Goal: Communication & Community: Answer question/provide support

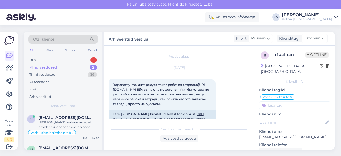
scroll to position [470, 0]
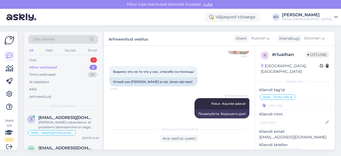
click at [56, 65] on div "Minu vestlused" at bounding box center [43, 67] width 28 height 5
click at [54, 58] on div "Uus 1" at bounding box center [63, 59] width 70 height 7
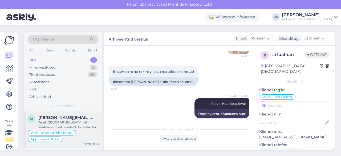
click at [81, 125] on div "Tere! [GEOGRAPHIC_DATA], et veateade ilmub endiselt. Edastan teie päringu kolle…" at bounding box center [68, 125] width 61 height 10
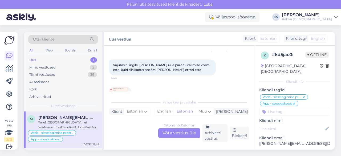
scroll to position [470, 0]
click at [120, 88] on img at bounding box center [120, 98] width 21 height 21
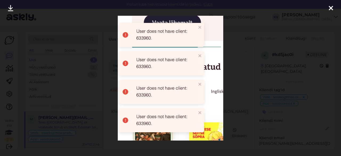
click at [238, 98] on div at bounding box center [170, 78] width 341 height 156
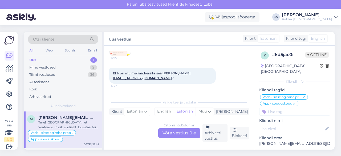
scroll to position [497, 0]
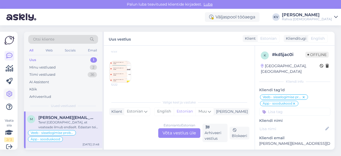
click at [9, 94] on icon at bounding box center [9, 94] width 6 height 6
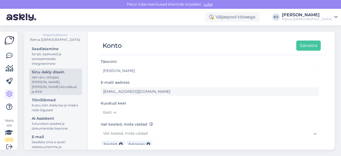
scroll to position [80, 0]
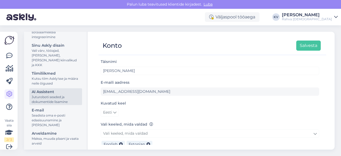
click at [35, 94] on div "AI Assistent" at bounding box center [56, 92] width 48 height 6
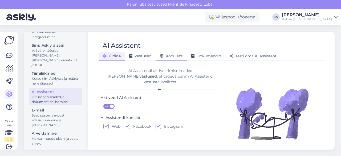
click at [174, 57] on span "Koduleht" at bounding box center [171, 56] width 23 height 5
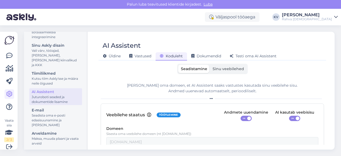
click at [219, 71] on label "Sinu veebilehed" at bounding box center [228, 69] width 37 height 8
click at [210, 65] on input "Sinu veebilehed" at bounding box center [210, 65] width 0 height 0
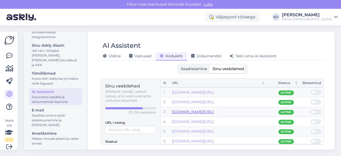
click at [194, 112] on link "[DOMAIN_NAME][URL]" at bounding box center [193, 111] width 42 height 5
click at [214, 92] on link "[DOMAIN_NAME][URL]" at bounding box center [193, 92] width 42 height 5
click at [204, 101] on link "[DOMAIN_NAME][URL]" at bounding box center [193, 101] width 42 height 5
click at [194, 130] on link "[DOMAIN_NAME][URL]" at bounding box center [193, 131] width 42 height 5
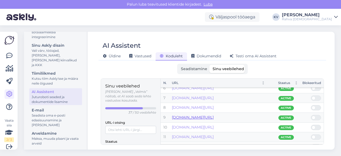
scroll to position [53, 0]
click at [214, 115] on link "[DOMAIN_NAME][URL]" at bounding box center [193, 117] width 42 height 5
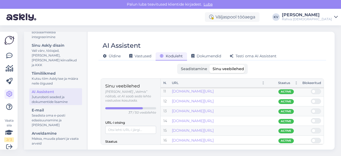
scroll to position [107, 0]
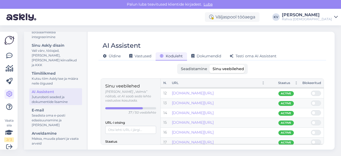
click at [146, 70] on div "Seadistamine Sinu veebilehed" at bounding box center [213, 69] width 224 height 10
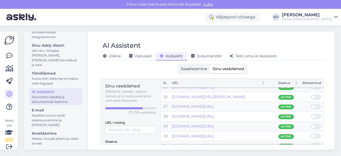
scroll to position [301, 0]
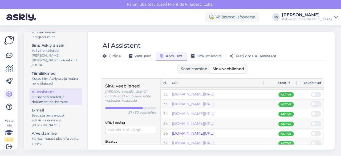
click at [199, 131] on link "[DOMAIN_NAME][URL]" at bounding box center [193, 133] width 42 height 5
click at [209, 122] on link "[DOMAIN_NAME][URL]" at bounding box center [193, 123] width 42 height 5
click at [211, 112] on link "[DOMAIN_NAME][URL]" at bounding box center [193, 113] width 42 height 5
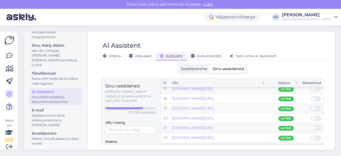
scroll to position [168, 0]
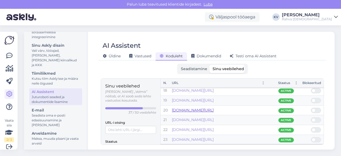
click at [195, 110] on link "[DOMAIN_NAME][URL]" at bounding box center [193, 110] width 42 height 5
click at [214, 99] on link "[DOMAIN_NAME][URL]" at bounding box center [193, 100] width 42 height 5
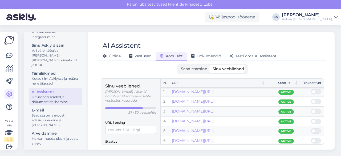
scroll to position [0, 0]
click at [249, 104] on div "[DOMAIN_NAME][URL]" at bounding box center [218, 102] width 93 height 6
click at [8, 58] on icon at bounding box center [9, 56] width 6 height 6
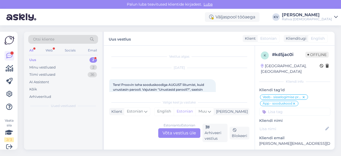
scroll to position [603, 0]
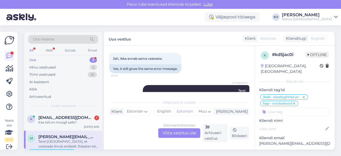
click at [53, 59] on div "Uus 2" at bounding box center [63, 59] width 70 height 7
click at [62, 118] on span "[EMAIL_ADDRESS][DOMAIN_NAME]" at bounding box center [65, 117] width 55 height 5
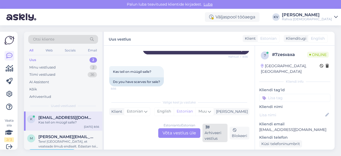
click at [216, 137] on div "Arhiveeri vestlus" at bounding box center [215, 133] width 25 height 18
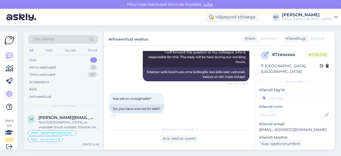
click at [10, 92] on icon at bounding box center [9, 94] width 6 height 6
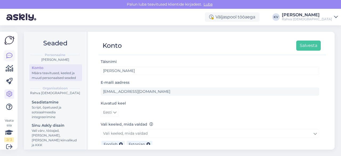
click at [14, 55] on link at bounding box center [10, 56] width 10 height 10
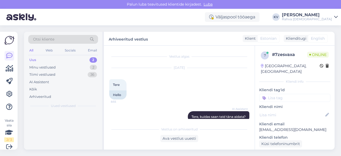
scroll to position [156, 0]
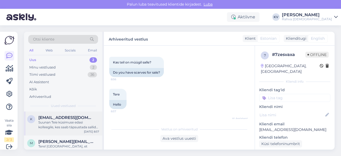
click at [50, 126] on div "Suunan Teie küsimuse edasi kolleegile, kes saab täpsustada sallide saadavust." at bounding box center [68, 125] width 61 height 10
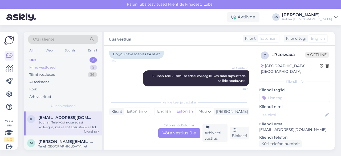
click at [48, 67] on div "Minu vestlused" at bounding box center [42, 67] width 26 height 5
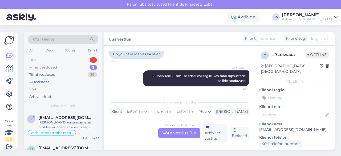
click at [49, 58] on div "Uus 2" at bounding box center [63, 59] width 70 height 7
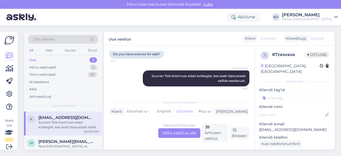
click at [181, 135] on div "Estonian to Estonian Võta vestlus üle" at bounding box center [179, 133] width 42 height 10
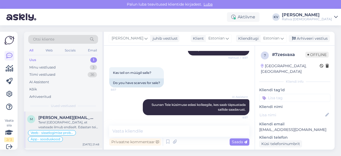
click at [54, 121] on div "Tere! [GEOGRAPHIC_DATA], et veateade ilmub endiselt. Edastan teie päringu kolle…" at bounding box center [68, 125] width 61 height 10
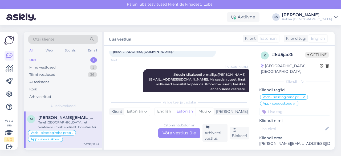
scroll to position [577, 0]
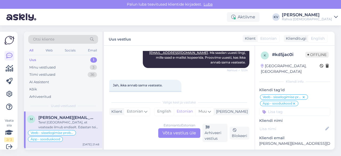
click at [185, 134] on div "Estonian to Estonian Võta vestlus üle" at bounding box center [179, 133] width 42 height 10
